Goal: Entertainment & Leisure: Consume media (video, audio)

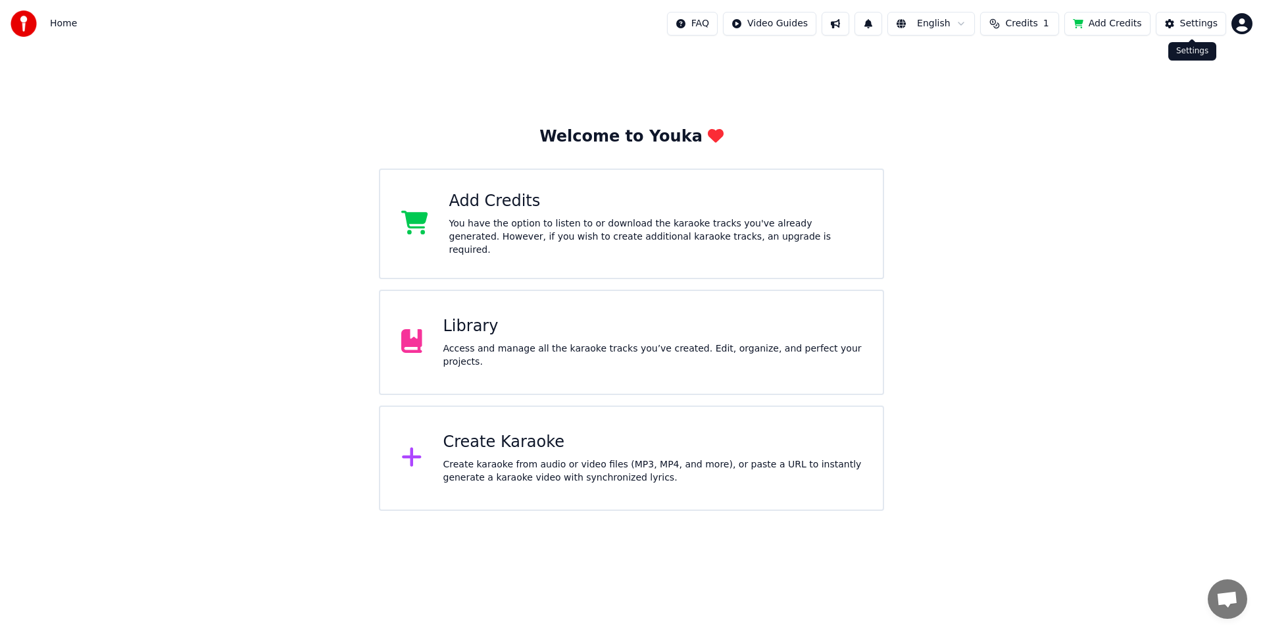
click at [1198, 28] on div "Settings" at bounding box center [1200, 23] width 38 height 13
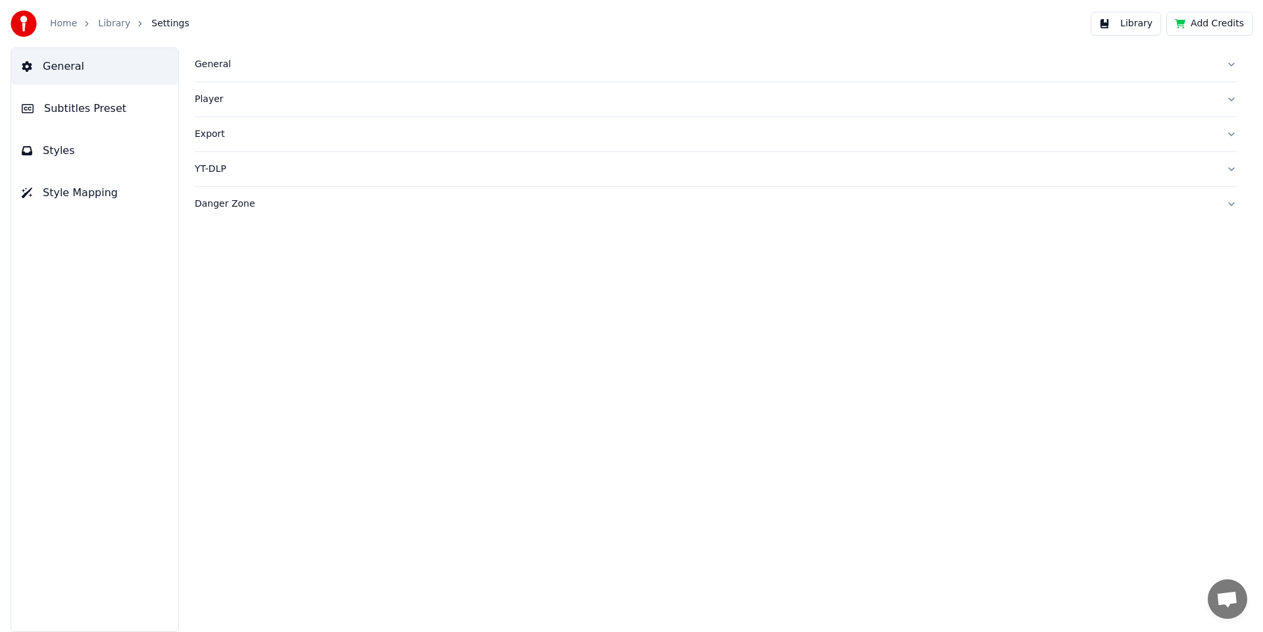
click at [547, 322] on div "General Player Export YT-DLP Danger Zone" at bounding box center [715, 339] width 1095 height 584
click at [114, 21] on link "Library" at bounding box center [114, 23] width 32 height 13
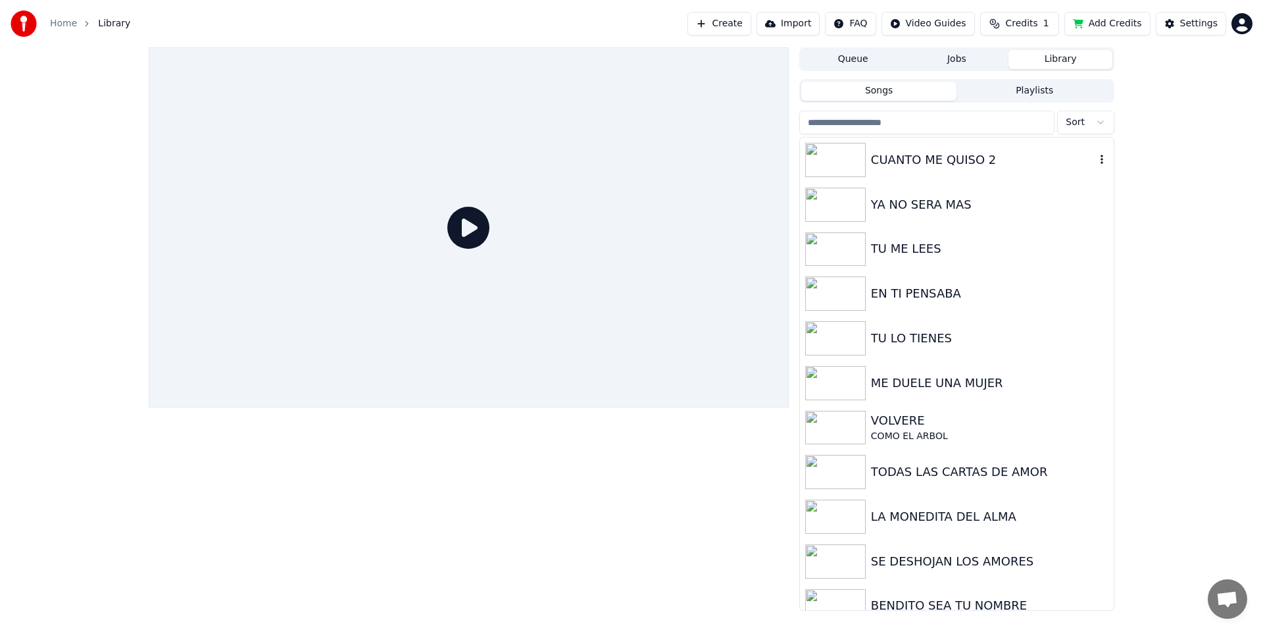
click at [906, 166] on div "CUANTO ME QUISO 2" at bounding box center [983, 160] width 224 height 18
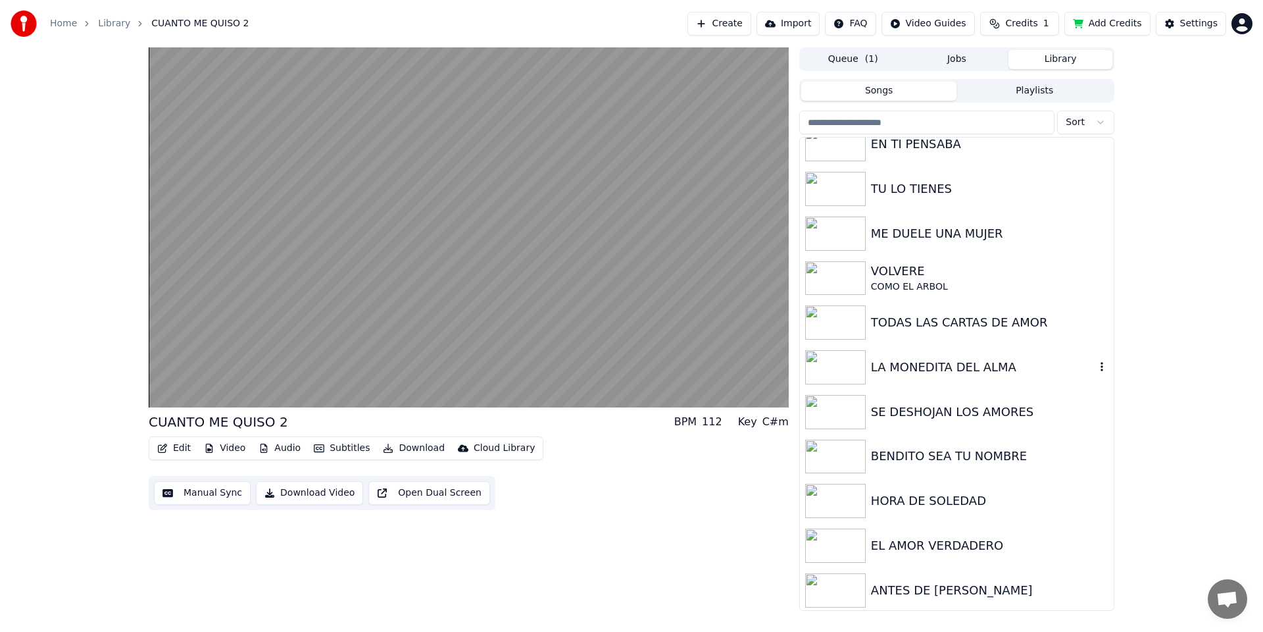
scroll to position [152, 0]
click at [917, 501] on div "HORA DE SOLEDAD" at bounding box center [983, 498] width 224 height 18
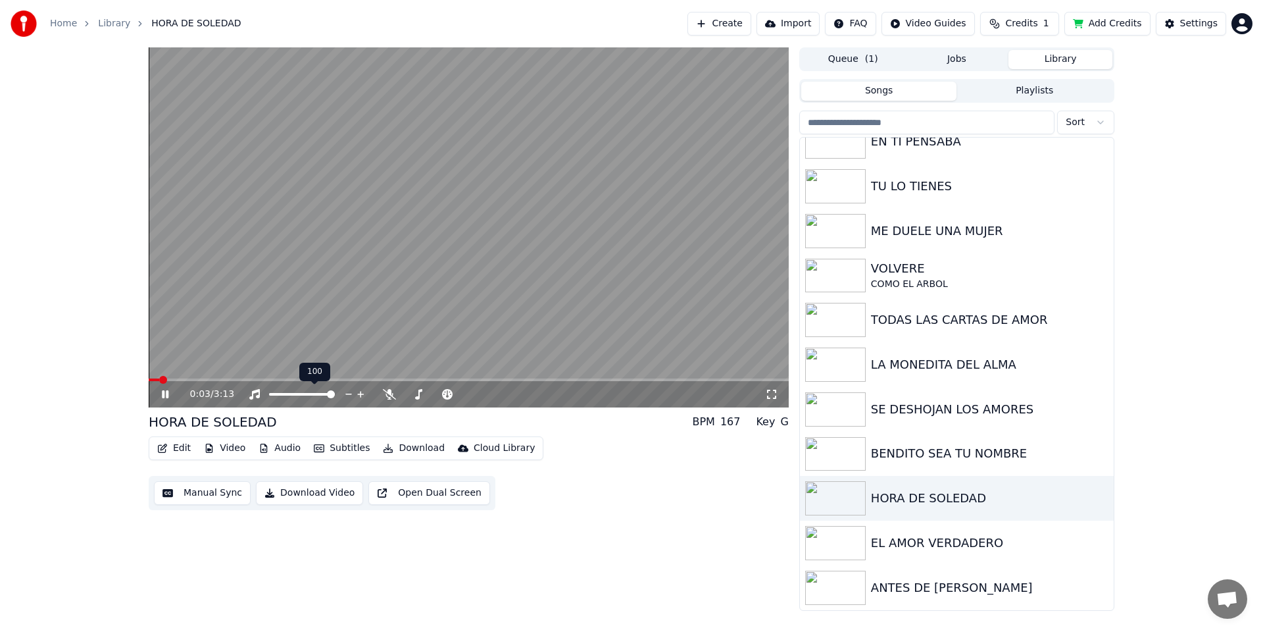
click at [335, 393] on span at bounding box center [331, 394] width 8 height 8
